Goal: Task Accomplishment & Management: Use online tool/utility

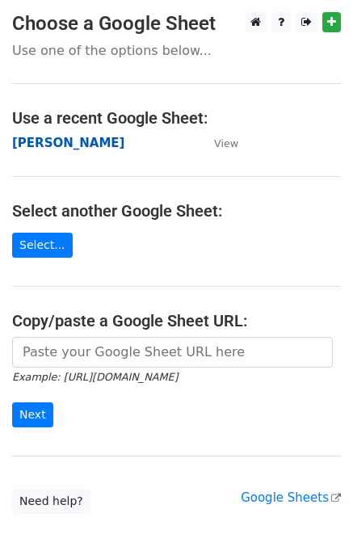
click at [23, 141] on strong "[PERSON_NAME]" at bounding box center [68, 143] width 112 height 15
click at [22, 146] on strong "[PERSON_NAME]" at bounding box center [68, 143] width 112 height 15
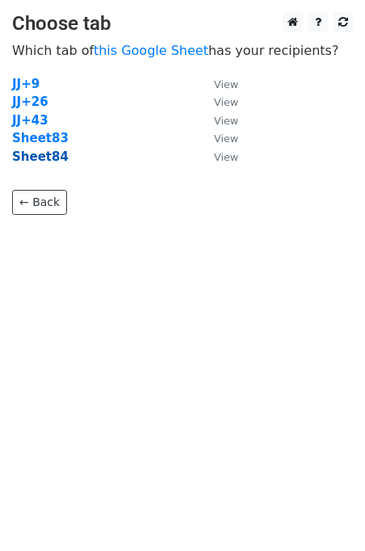
click at [43, 159] on strong "Sheet84" at bounding box center [40, 156] width 57 height 15
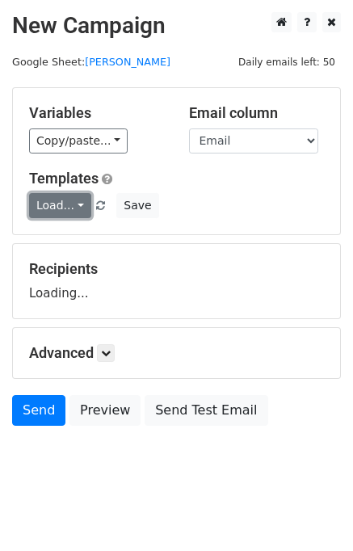
click at [65, 207] on link "Load..." at bounding box center [60, 205] width 62 height 25
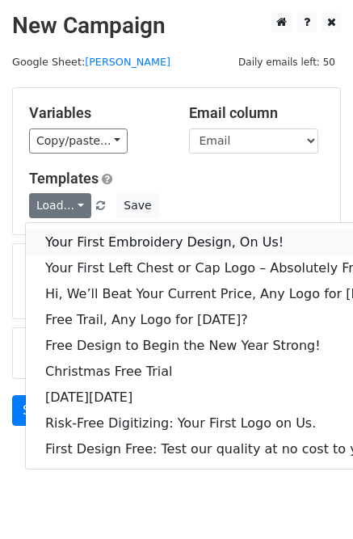
click at [104, 238] on link "Your First Embroidery Design, On Us!" at bounding box center [221, 242] width 390 height 26
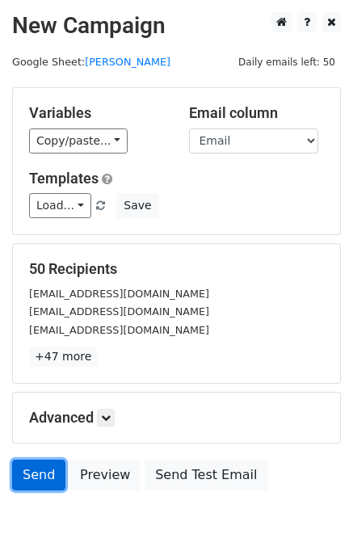
click at [25, 477] on link "Send" at bounding box center [38, 474] width 53 height 31
